Goal: Task Accomplishment & Management: Use online tool/utility

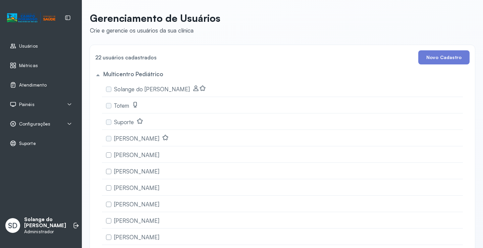
click at [36, 87] on span "Atendimento" at bounding box center [33, 85] width 28 height 6
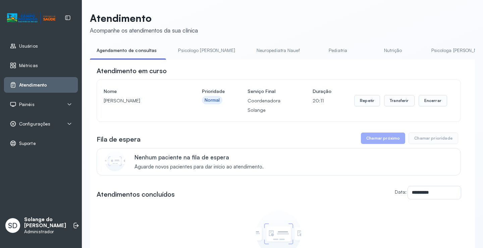
click at [425, 49] on link "Psicologa [PERSON_NAME]" at bounding box center [460, 50] width 70 height 11
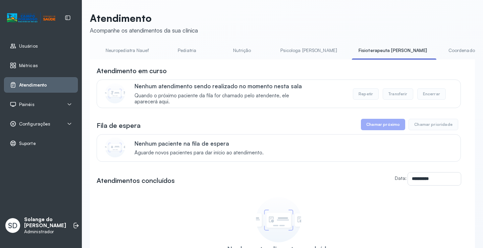
scroll to position [0, 199]
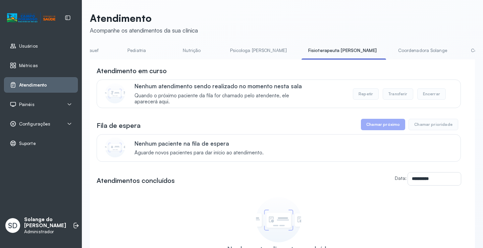
click at [391, 51] on link "Coordenadora Solange" at bounding box center [422, 50] width 62 height 11
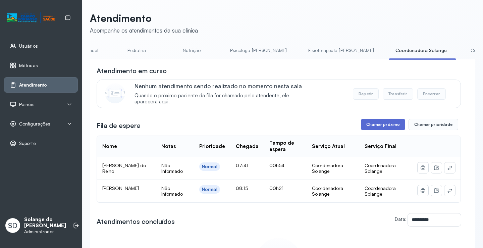
click at [367, 128] on button "Chamar próximo" at bounding box center [383, 124] width 44 height 11
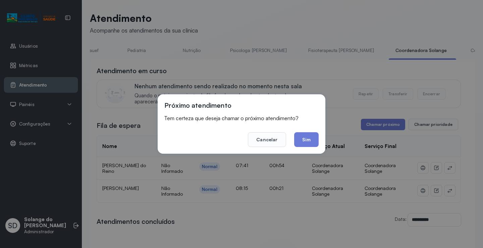
click at [310, 137] on button "Sim" at bounding box center [306, 139] width 24 height 15
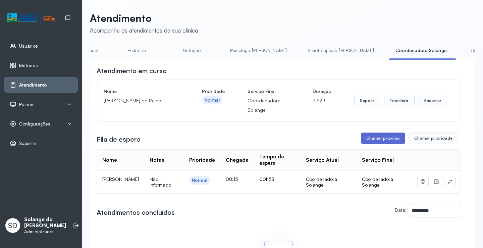
click at [379, 141] on button "Chamar próximo" at bounding box center [383, 137] width 44 height 11
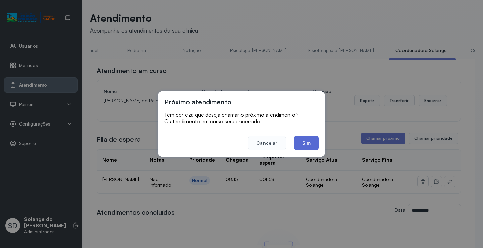
click at [308, 145] on button "Sim" at bounding box center [306, 143] width 24 height 15
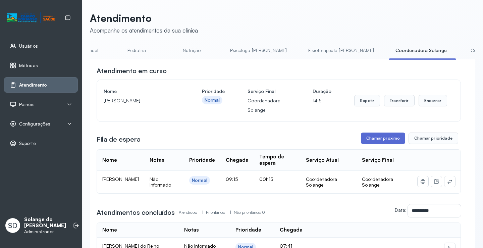
click at [389, 142] on button "Chamar próximo" at bounding box center [383, 137] width 44 height 11
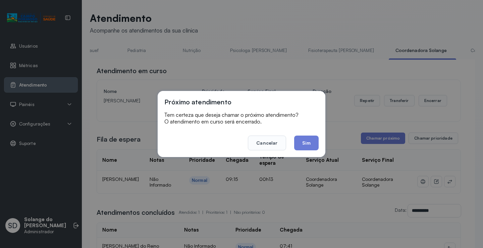
click at [302, 144] on button "Sim" at bounding box center [306, 143] width 24 height 15
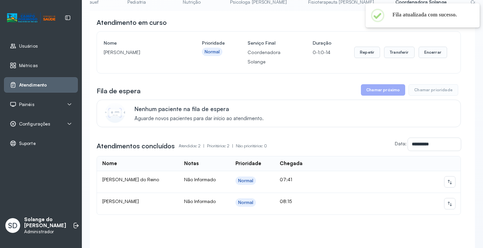
scroll to position [84, 0]
